Goal: Task Accomplishment & Management: Complete application form

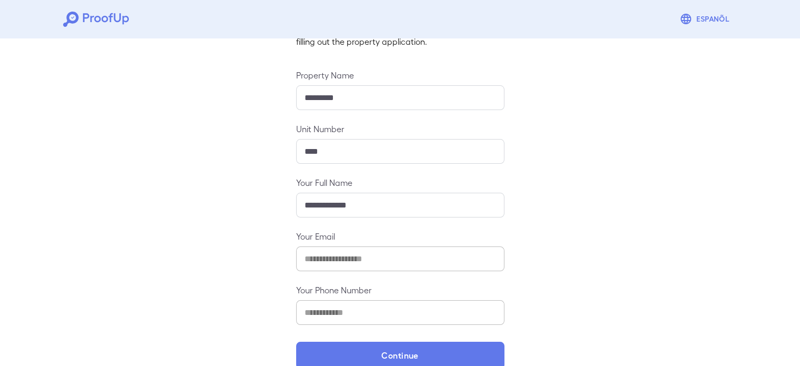
scroll to position [110, 0]
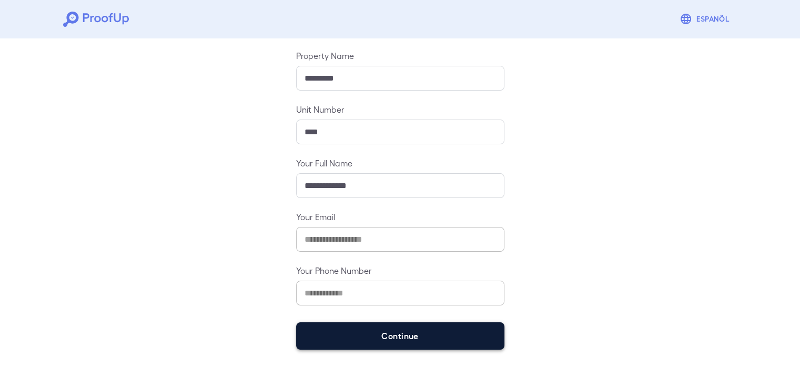
click at [354, 322] on button "Continue" at bounding box center [400, 335] width 208 height 27
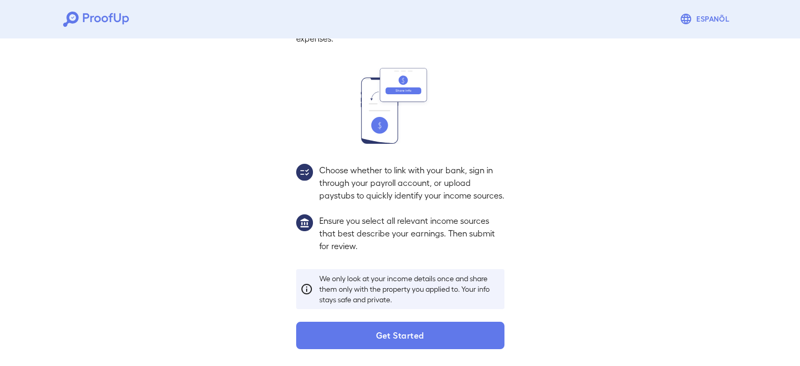
scroll to position [96, 0]
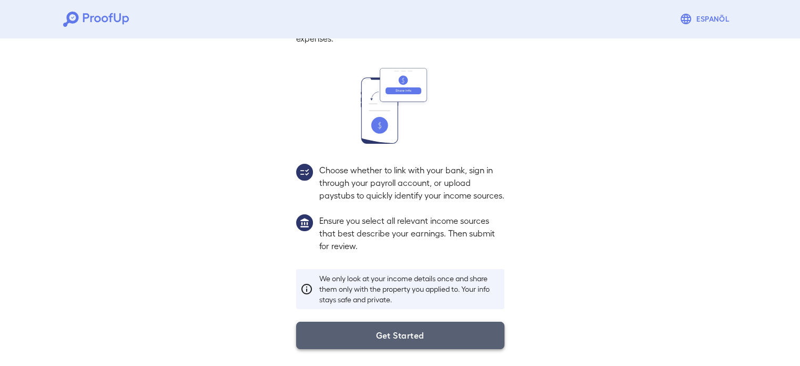
click at [370, 332] on button "Get Started" at bounding box center [400, 334] width 208 height 27
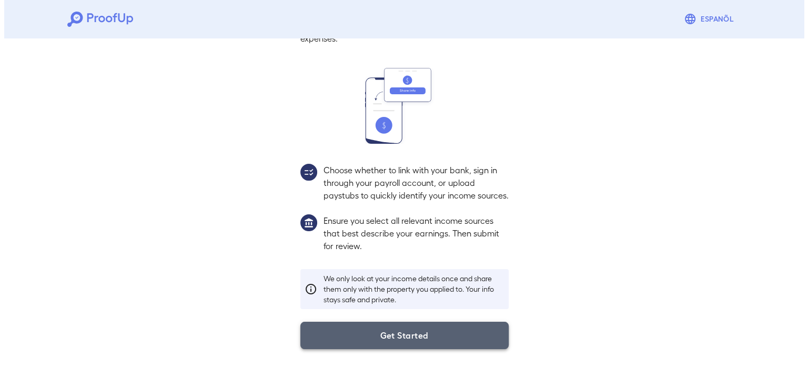
scroll to position [36, 0]
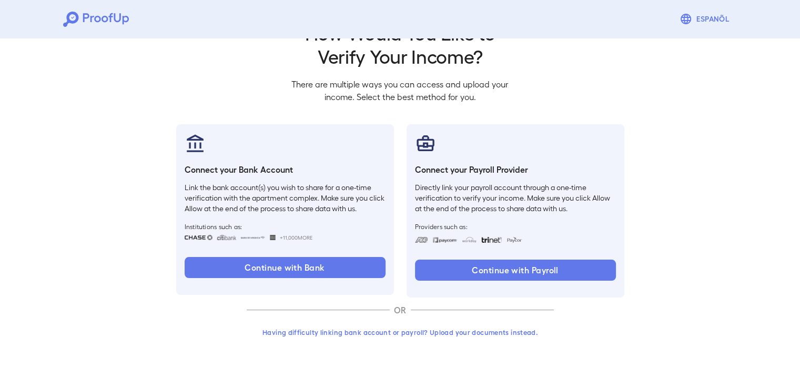
click at [332, 338] on button "Having difficulty linking bank account or payroll? Upload your documents instea…" at bounding box center [400, 331] width 307 height 19
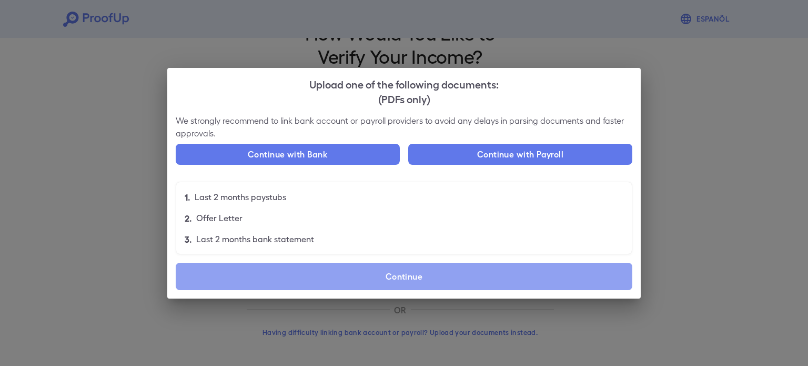
click at [330, 279] on label "Continue" at bounding box center [404, 275] width 457 height 27
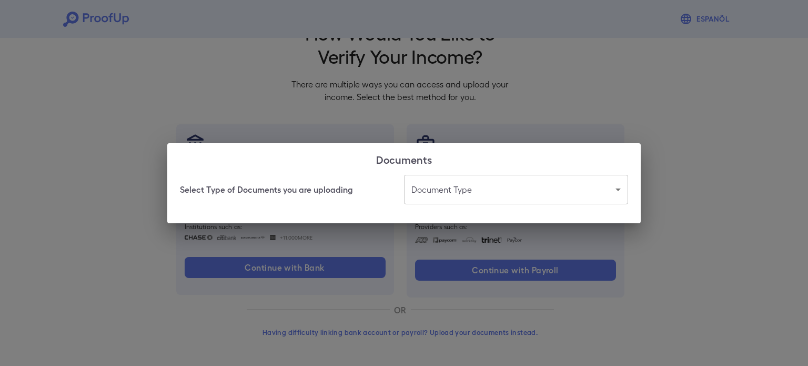
click at [447, 202] on body "Espanõl Go back How Would You Like to Verify Your Income? There are multiple wa…" at bounding box center [404, 165] width 808 height 402
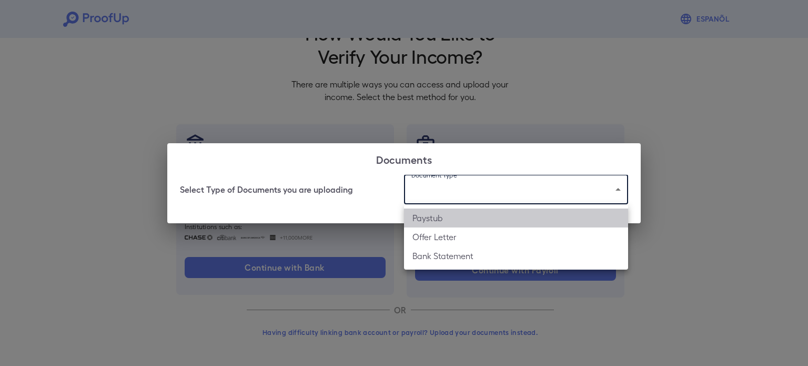
click at [448, 220] on li "Paystub" at bounding box center [516, 217] width 224 height 19
type input "*******"
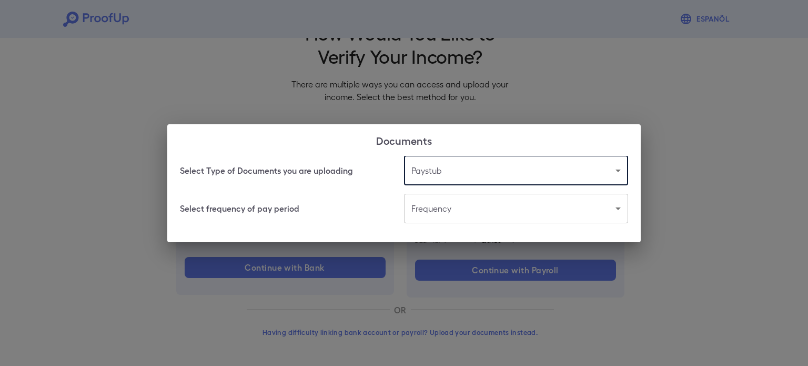
click at [432, 217] on body "Espanõl Go back How Would You Like to Verify Your Income? There are multiple wa…" at bounding box center [404, 165] width 808 height 402
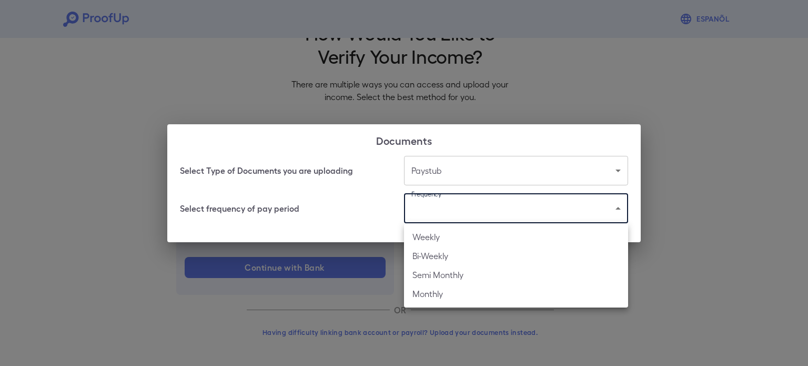
click at [451, 254] on li "Bi-Weekly" at bounding box center [516, 255] width 224 height 19
type input "*********"
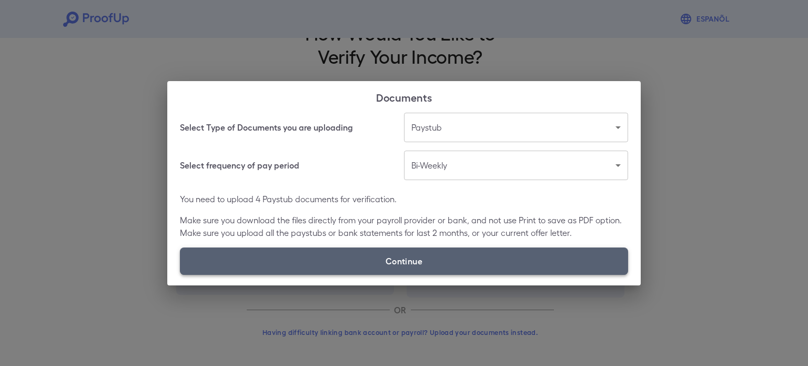
click at [453, 257] on label "Continue" at bounding box center [404, 260] width 448 height 27
click at [180, 274] on input "Continue" at bounding box center [180, 274] width 1 height 1
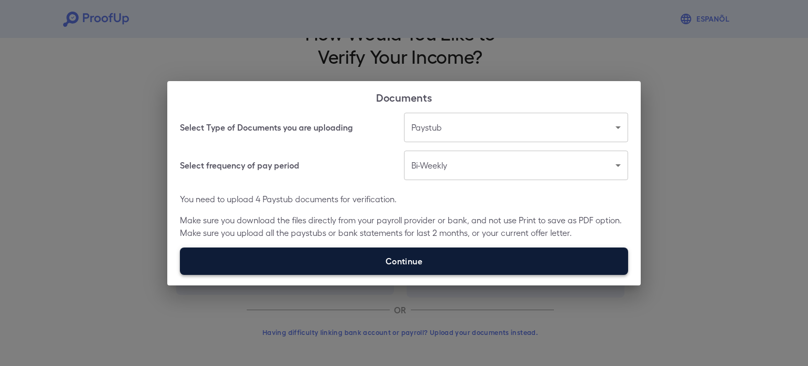
type input "**********"
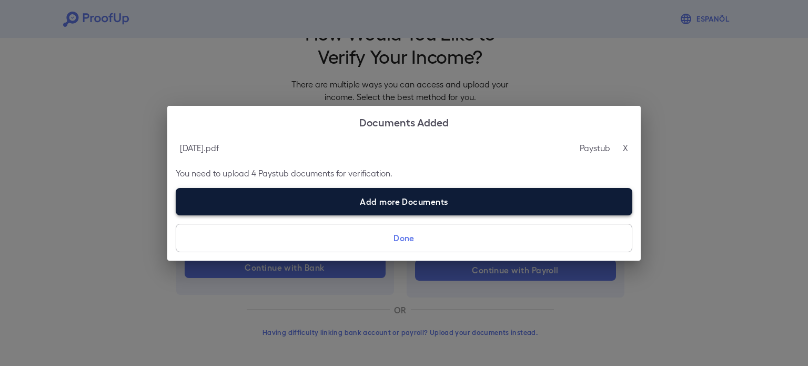
click at [322, 206] on label "Add more Documents" at bounding box center [404, 201] width 457 height 27
click at [176, 215] on input "Add more Documents" at bounding box center [176, 215] width 1 height 1
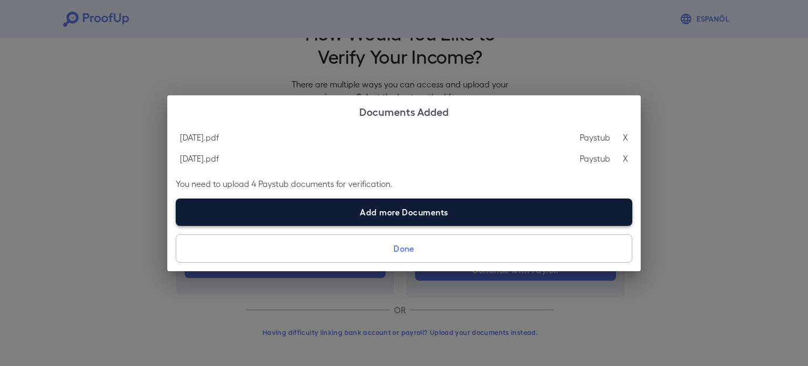
click at [315, 221] on label "Add more Documents" at bounding box center [404, 211] width 457 height 27
click at [176, 225] on input "Add more Documents" at bounding box center [176, 225] width 1 height 1
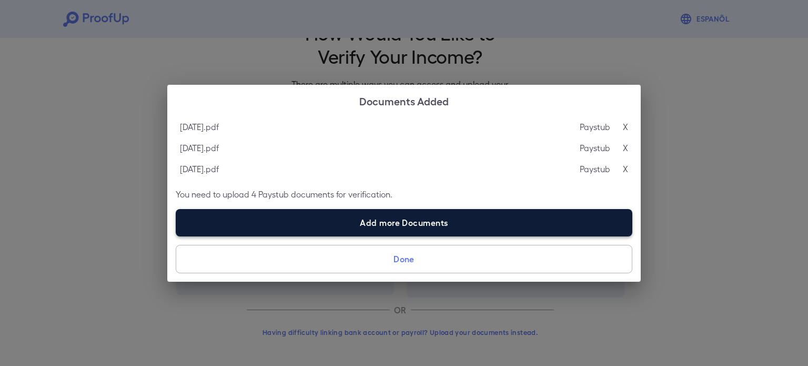
click at [353, 226] on label "Add more Documents" at bounding box center [404, 222] width 457 height 27
click at [176, 236] on input "Add more Documents" at bounding box center [176, 236] width 1 height 1
type input "**********"
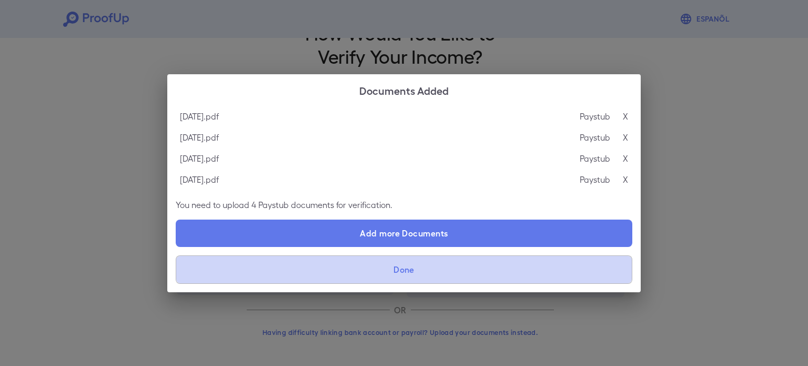
click at [291, 279] on button "Done" at bounding box center [404, 269] width 457 height 28
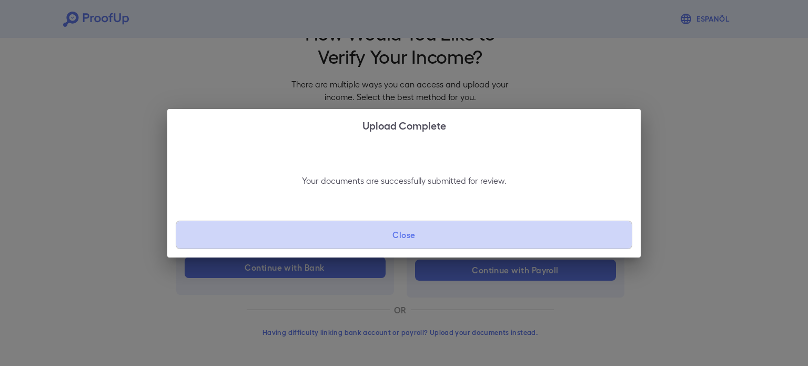
click at [423, 244] on button "Close" at bounding box center [404, 234] width 457 height 28
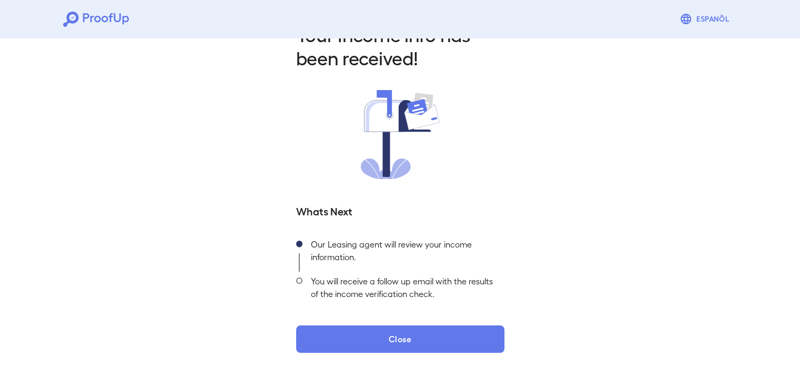
scroll to position [37, 0]
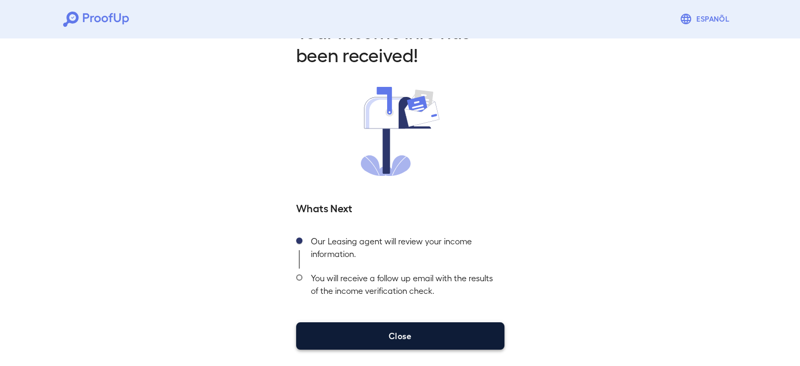
click at [419, 332] on button "Close" at bounding box center [400, 335] width 208 height 27
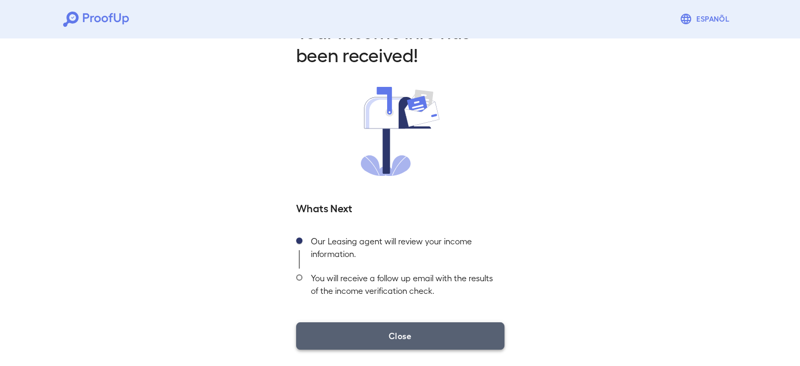
click at [357, 336] on button "Close" at bounding box center [400, 335] width 208 height 27
